Goal: Navigation & Orientation: Find specific page/section

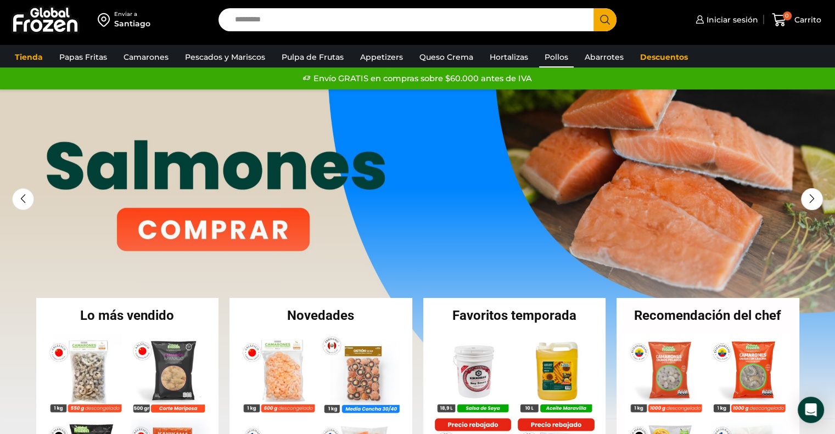
click at [547, 57] on link "Pollos" at bounding box center [556, 57] width 35 height 21
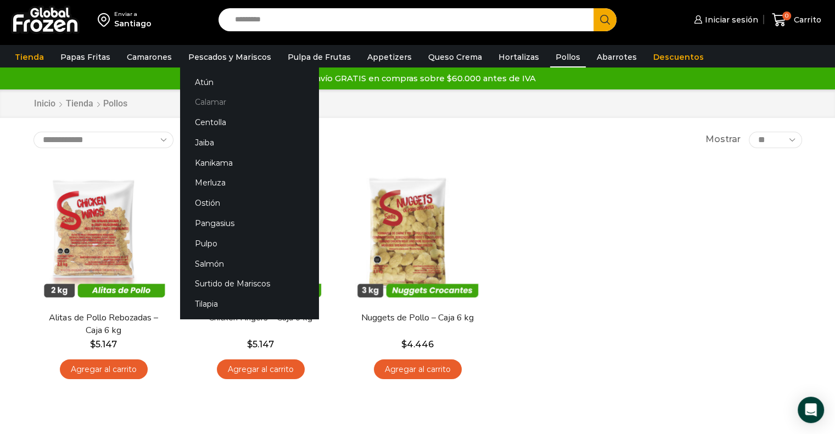
click at [218, 102] on link "Calamar" at bounding box center [249, 102] width 138 height 20
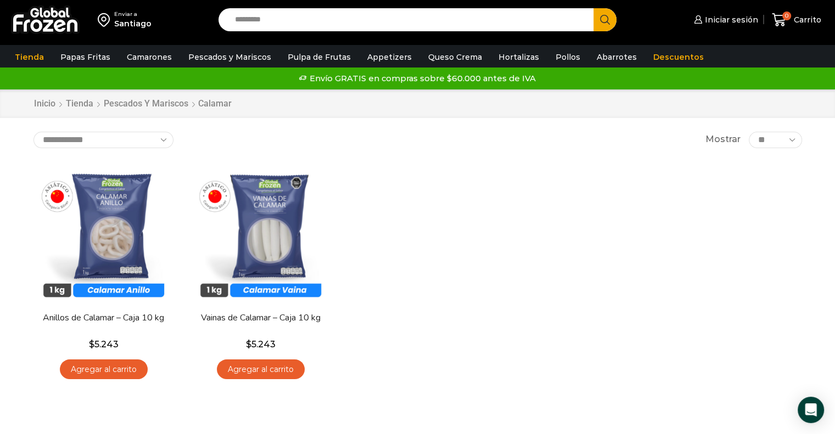
click at [621, 313] on div "En stock Vista Rápida Anillos de Calamar – Caja 10 kg $ 5.243 Agregar al carrit…" at bounding box center [417, 275] width 785 height 240
